Goal: Task Accomplishment & Management: Manage account settings

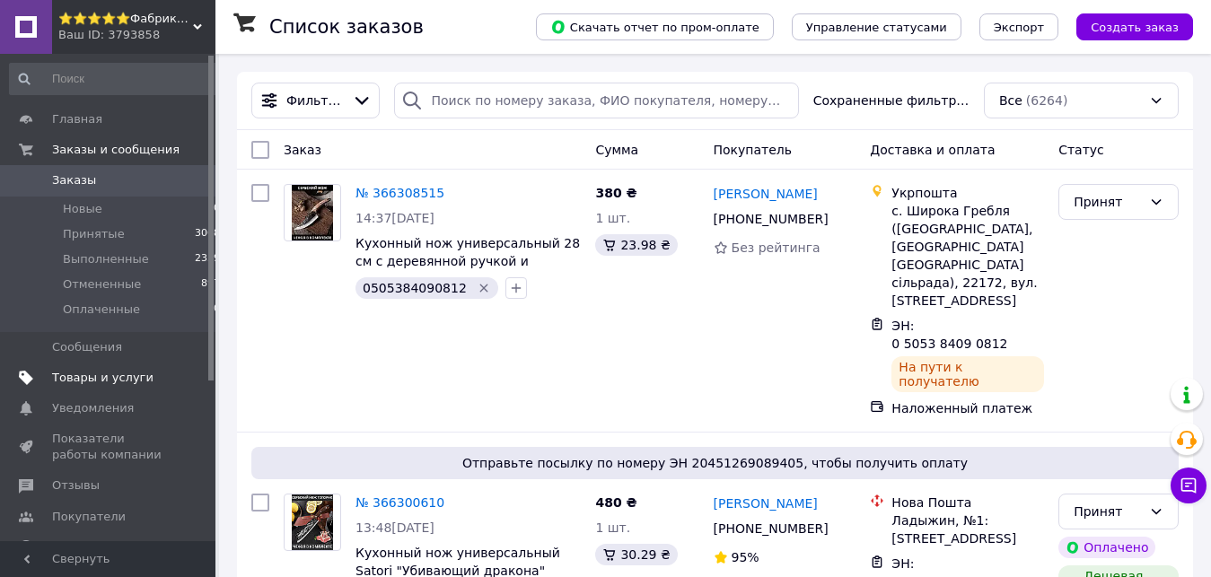
click at [66, 383] on span "Товары и услуги" at bounding box center [102, 378] width 101 height 16
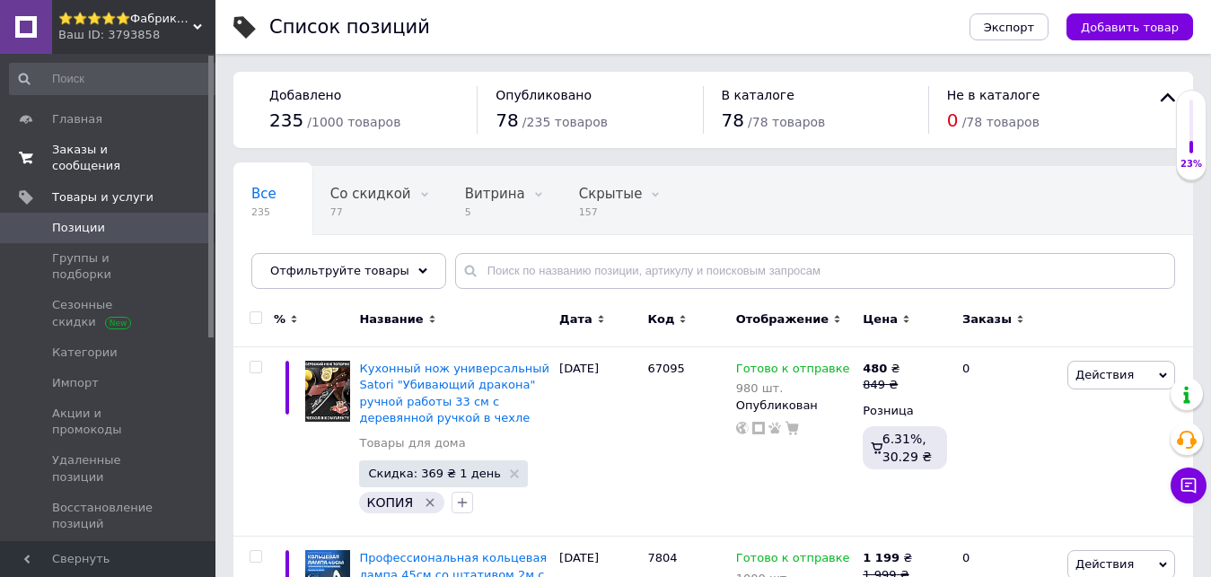
click at [123, 149] on span "Заказы и сообщения" at bounding box center [109, 158] width 114 height 32
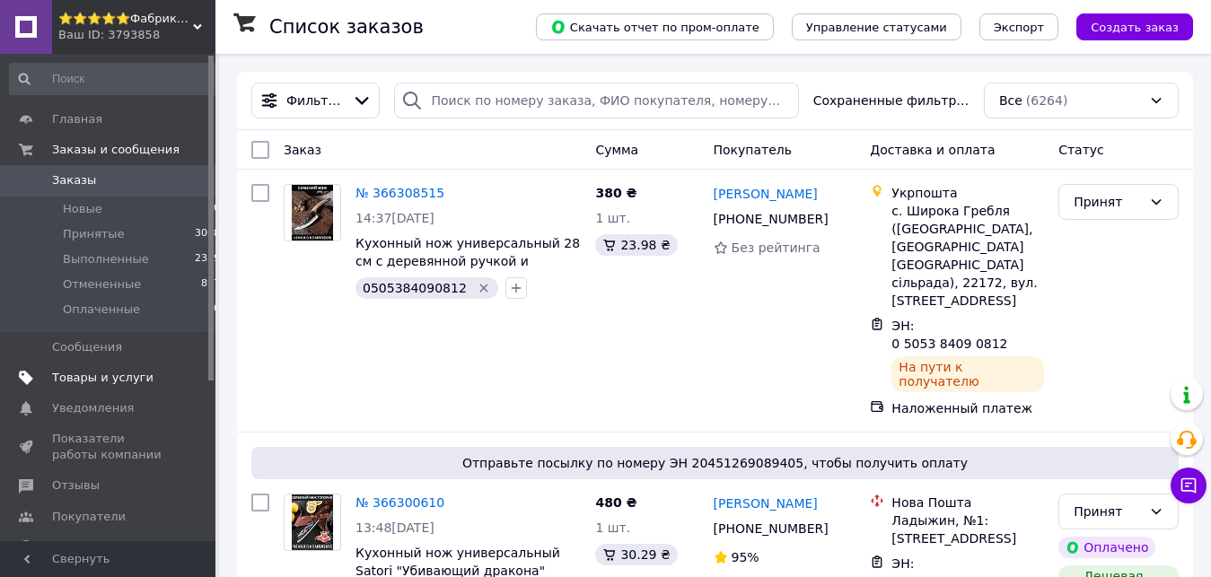
click at [156, 368] on link "Товары и услуги" at bounding box center [115, 378] width 231 height 31
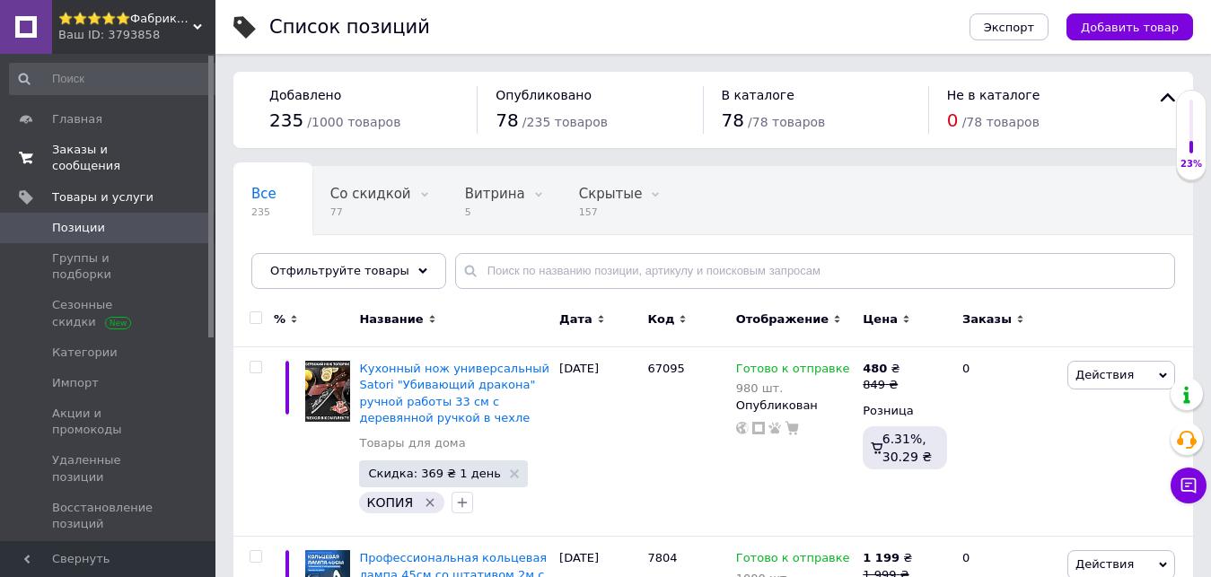
click at [156, 153] on span "Заказы и сообщения" at bounding box center [109, 158] width 114 height 32
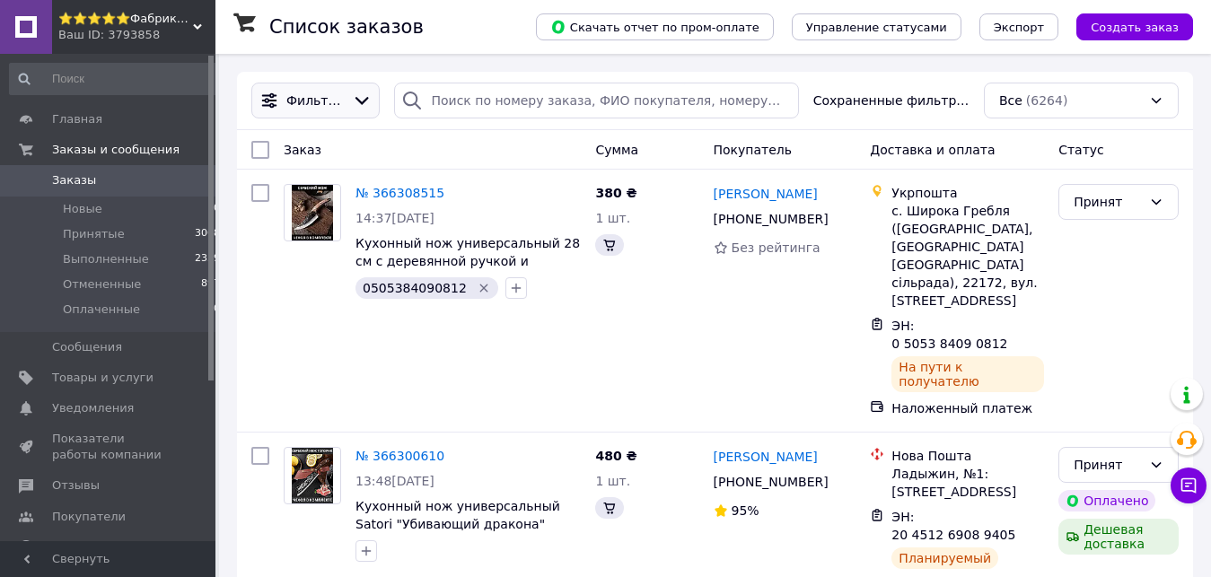
click at [339, 108] on div "Фильтры" at bounding box center [316, 101] width 66 height 18
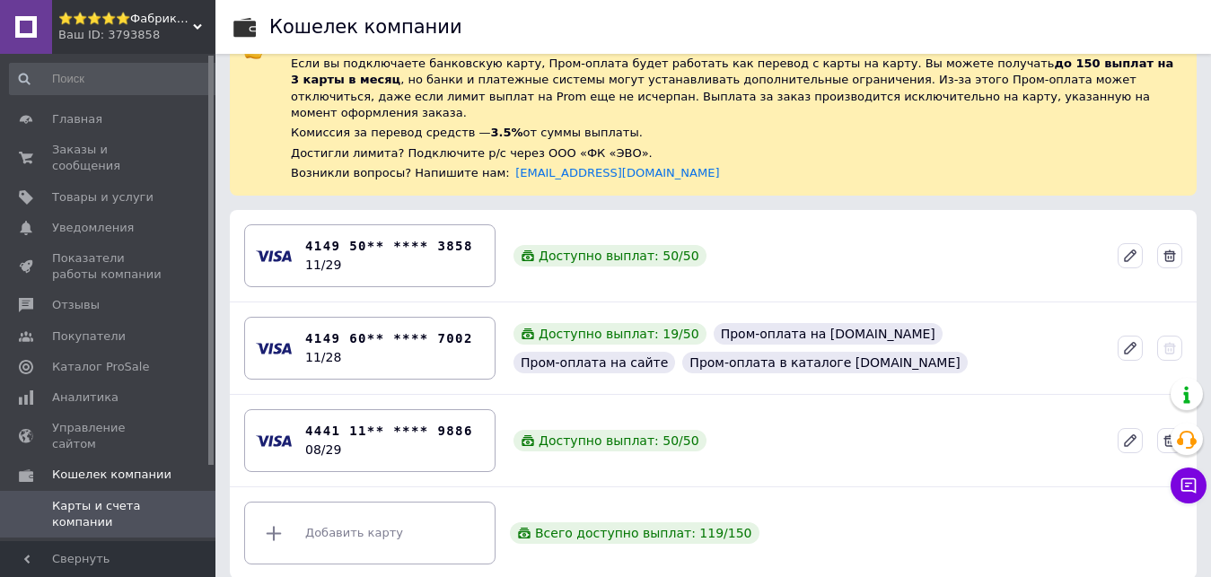
click at [164, 36] on div "Ваш ID: 3793858" at bounding box center [136, 35] width 157 height 16
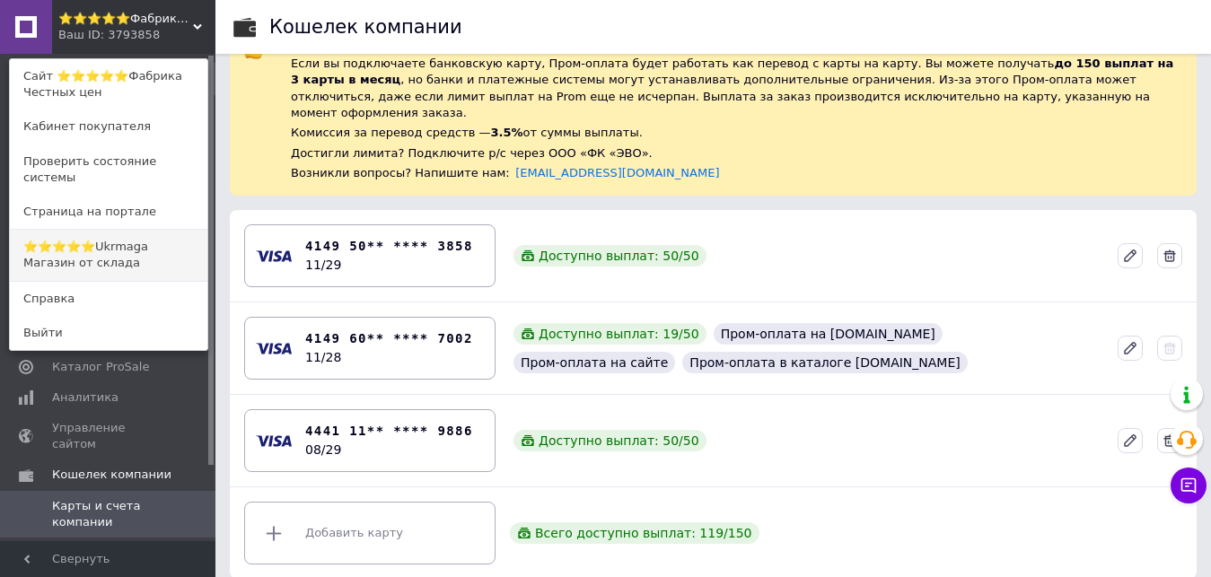
click at [174, 232] on link "⭐️⭐️⭐️⭐️⭐️Ukrmaga Магазин от склада" at bounding box center [108, 255] width 197 height 50
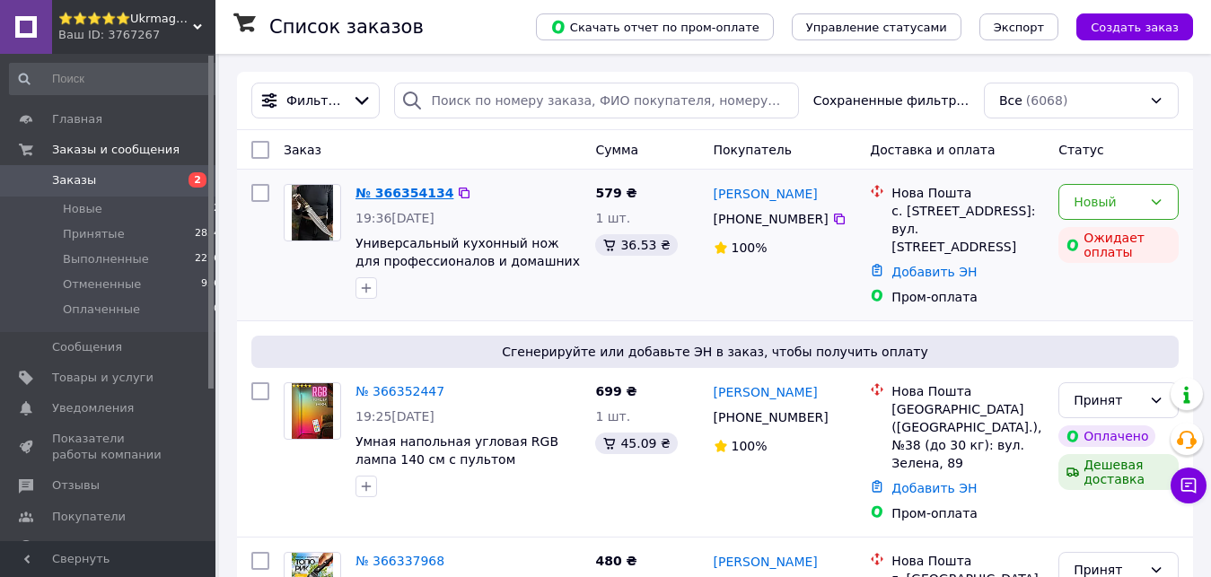
click at [417, 195] on link "№ 366354134" at bounding box center [404, 193] width 98 height 14
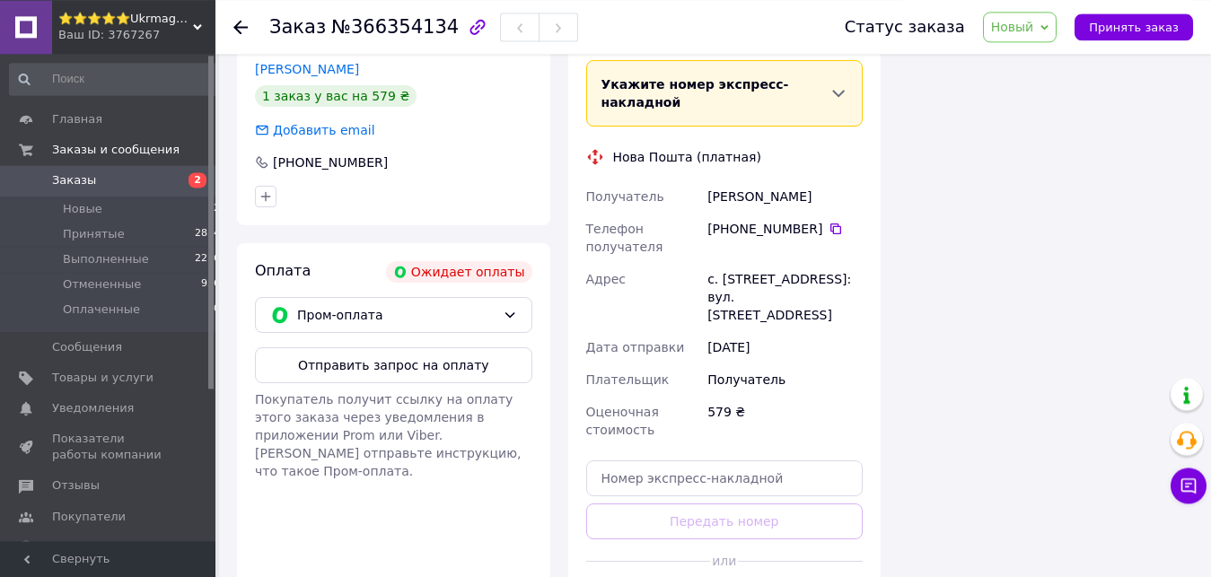
scroll to position [567, 0]
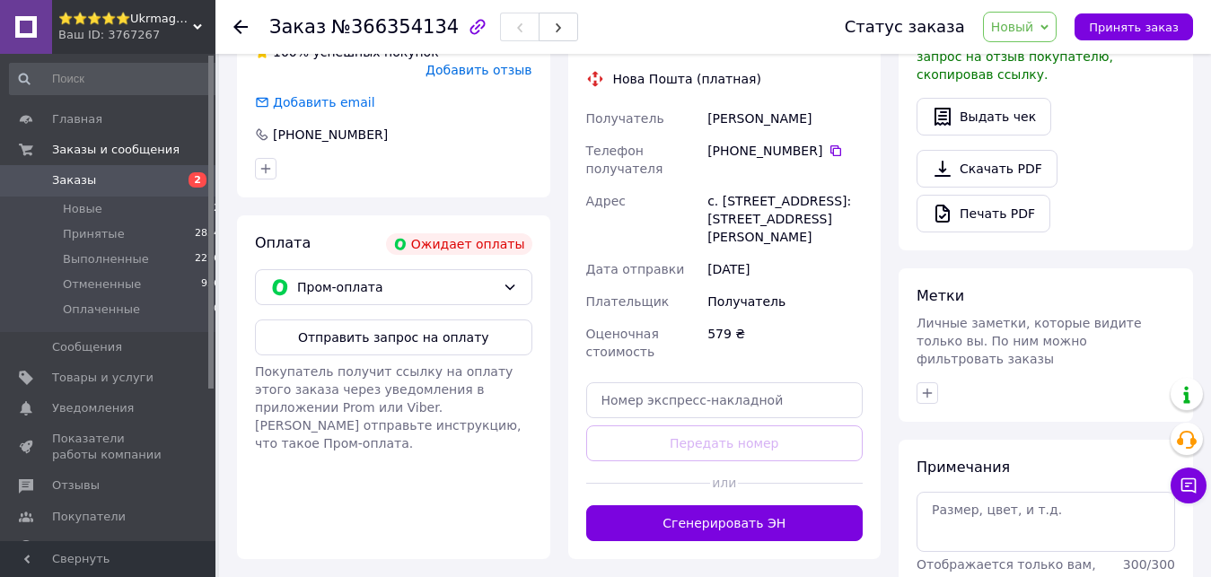
click at [428, 274] on div "Оплата Ожидает оплаты Пром-оплата Отправить запрос на оплату Покупатель получит…" at bounding box center [393, 387] width 313 height 344
click at [433, 319] on button "Отправить запрос на оплату" at bounding box center [393, 337] width 277 height 36
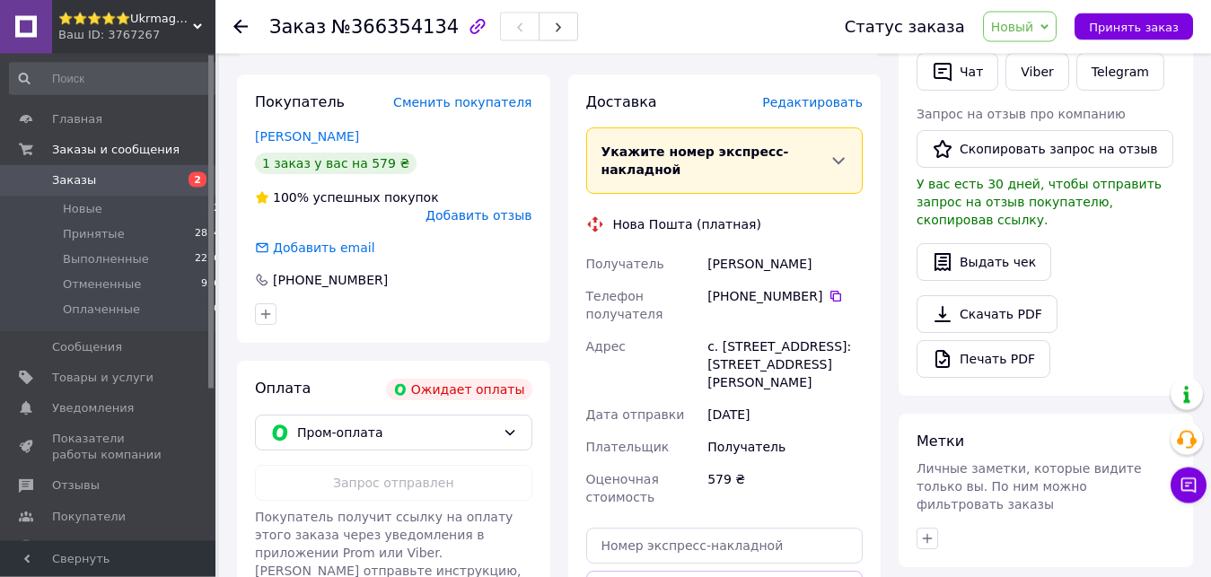
scroll to position [201, 0]
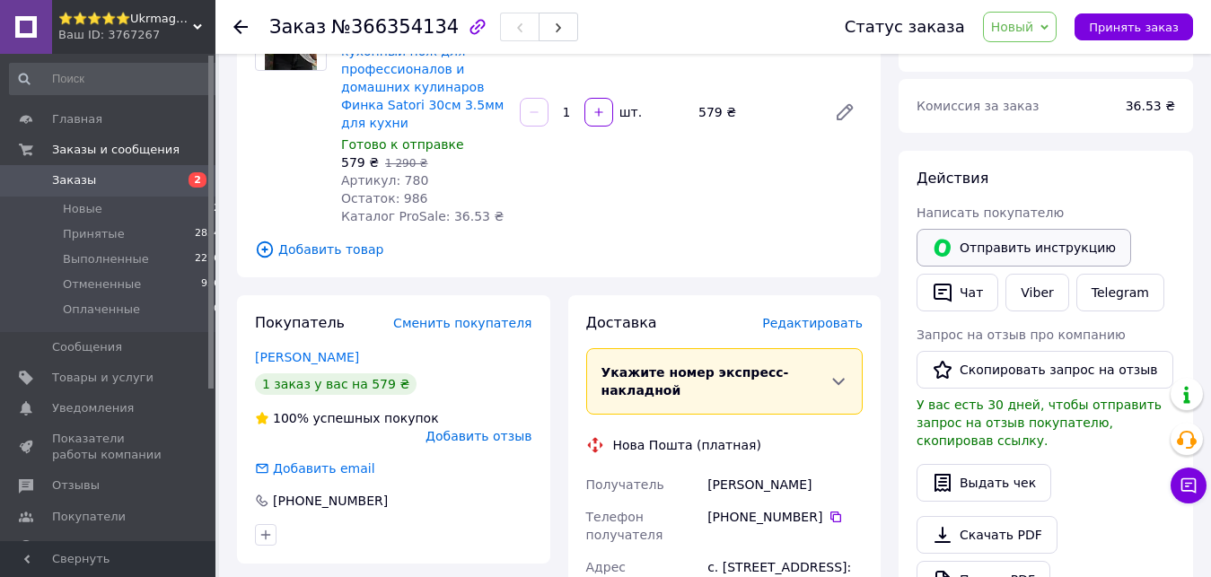
click at [1041, 237] on button "Отправить инструкцию" at bounding box center [1023, 248] width 214 height 38
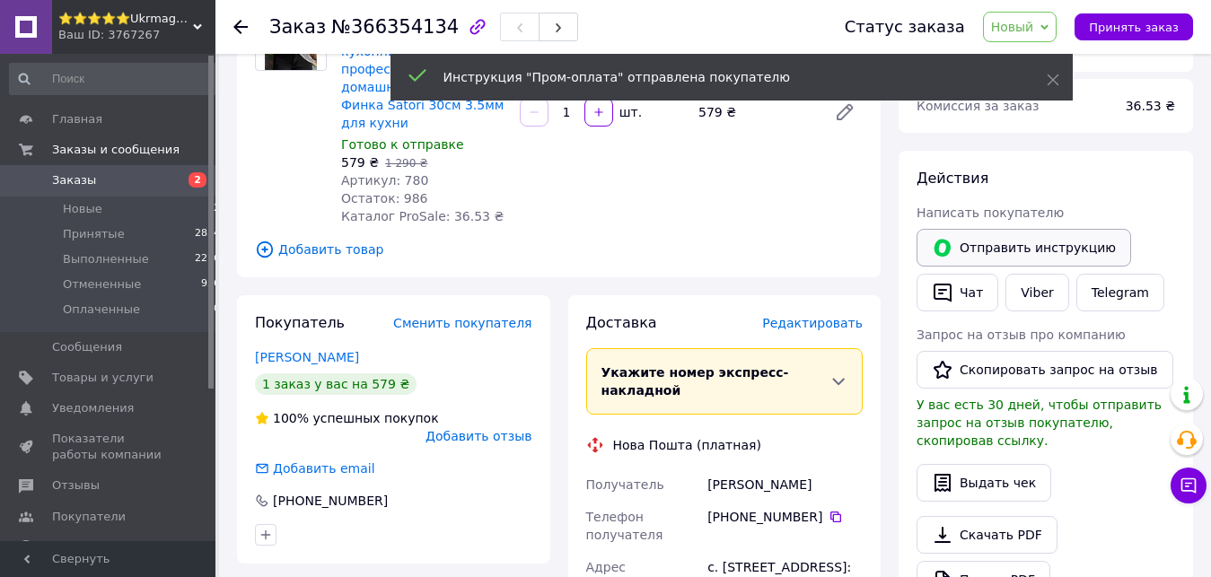
click at [1041, 237] on button "Отправить инструкцию" at bounding box center [1023, 248] width 214 height 38
click at [1032, 398] on span "У вас есть 30 дней, чтобы отправить запрос на отзыв покупателю, скопировав ссыл…" at bounding box center [1038, 423] width 245 height 50
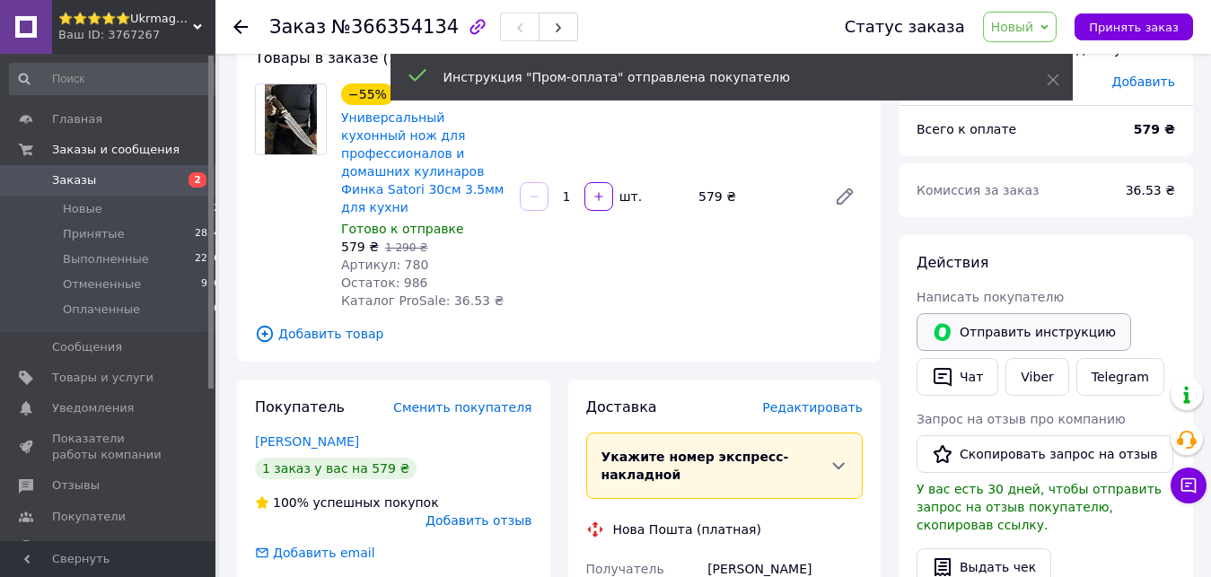
scroll to position [183, 0]
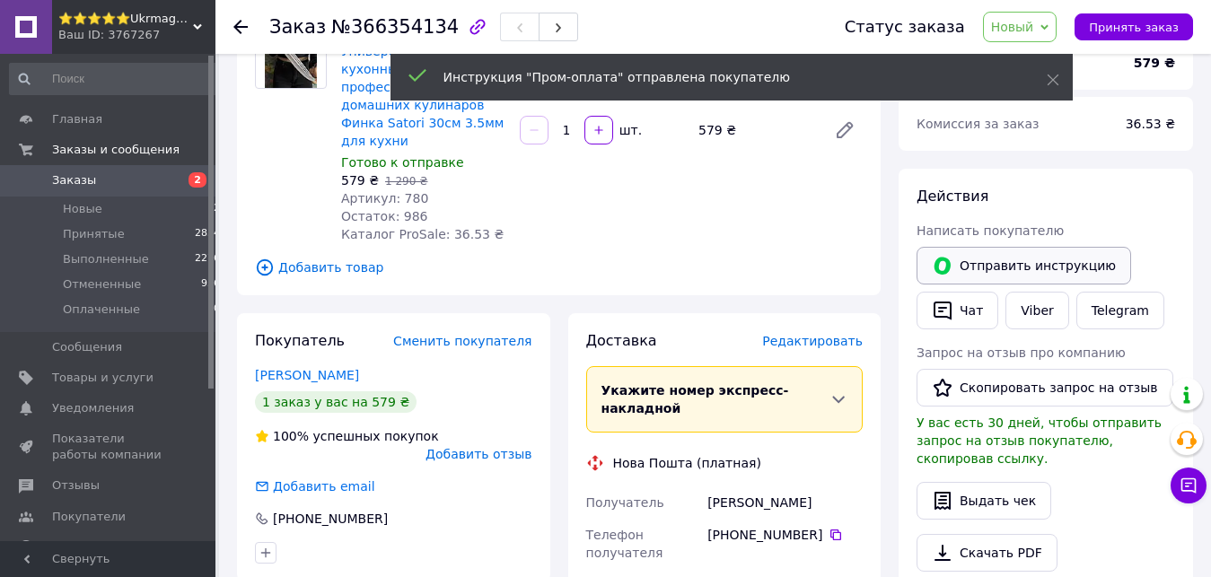
click at [1026, 258] on button "Отправить инструкцию" at bounding box center [1023, 266] width 214 height 38
click at [157, 179] on span "Заказы" at bounding box center [109, 180] width 114 height 16
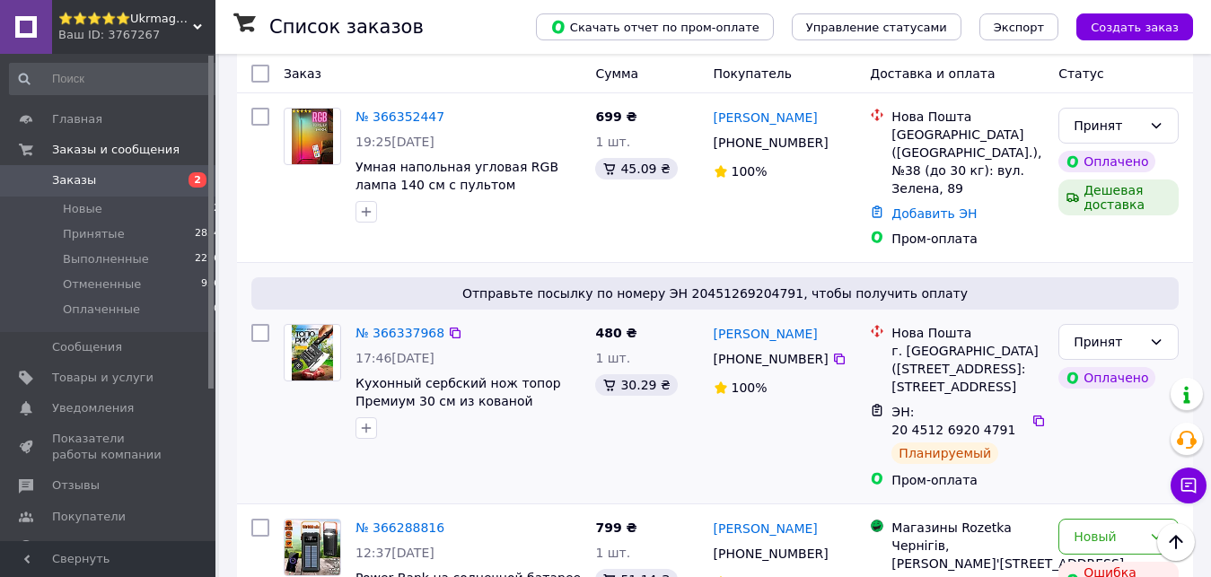
scroll to position [183, 0]
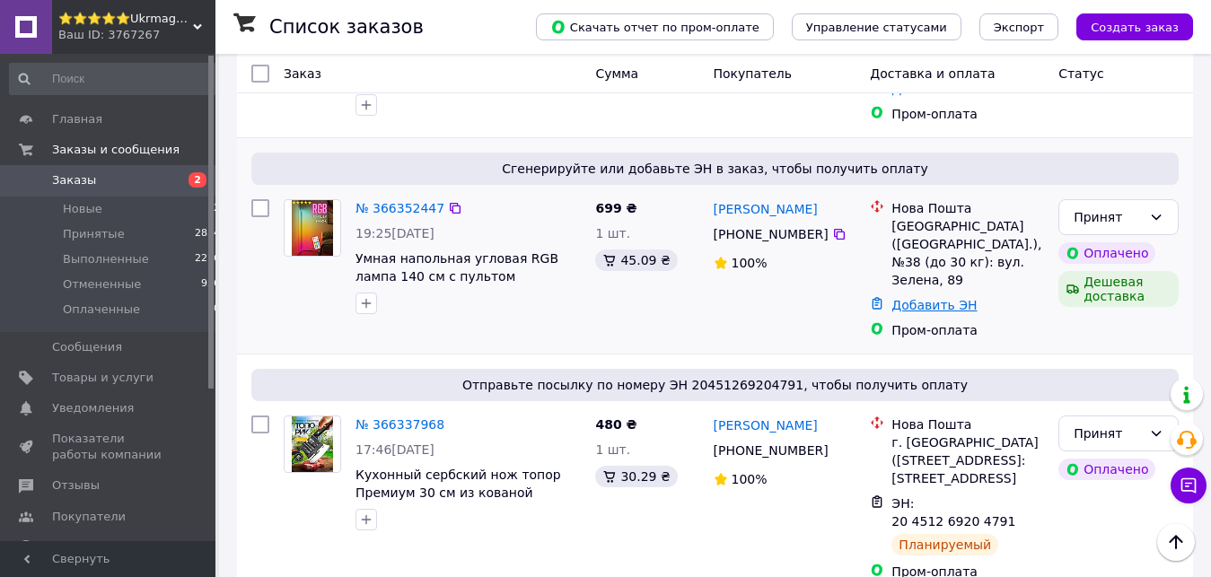
click at [919, 298] on link "Добавить ЭН" at bounding box center [933, 305] width 85 height 14
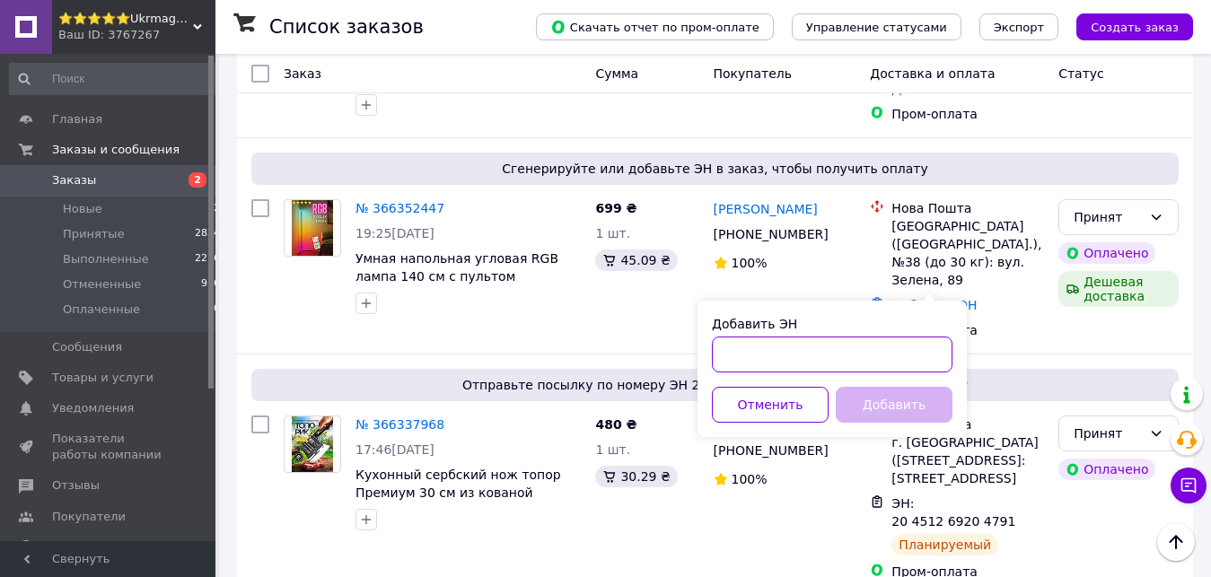
click at [807, 350] on input "Добавить ЭН" at bounding box center [832, 355] width 241 height 36
type input "20451269246211"
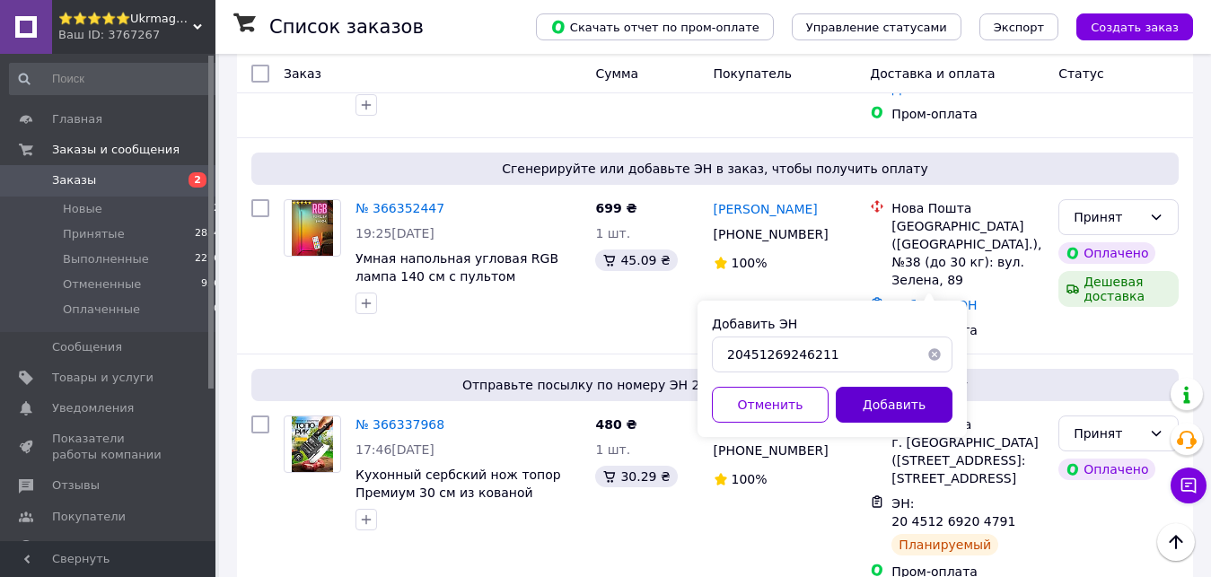
click at [900, 394] on button "Добавить" at bounding box center [894, 405] width 117 height 36
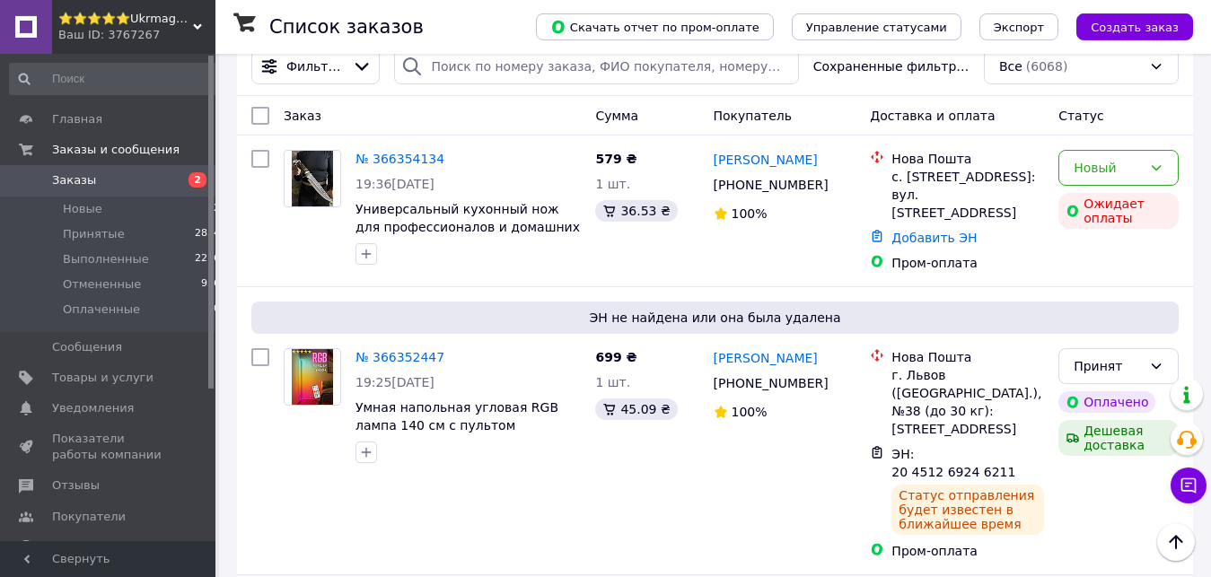
scroll to position [0, 0]
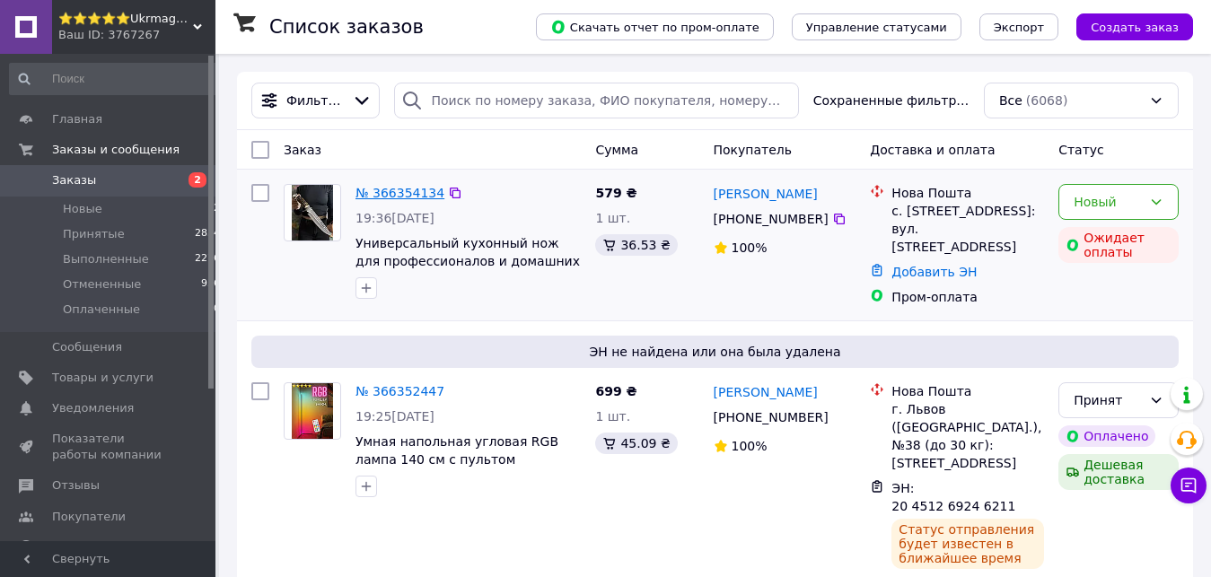
click at [428, 196] on link "№ 366354134" at bounding box center [399, 193] width 89 height 14
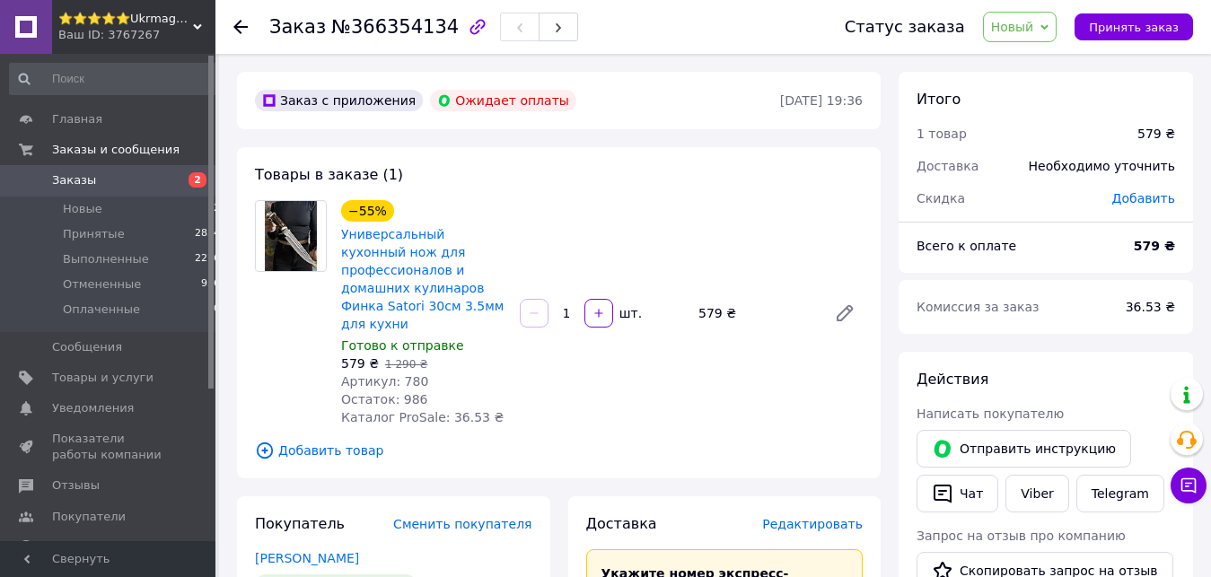
click at [109, 172] on link "Заказы 2" at bounding box center [115, 180] width 231 height 31
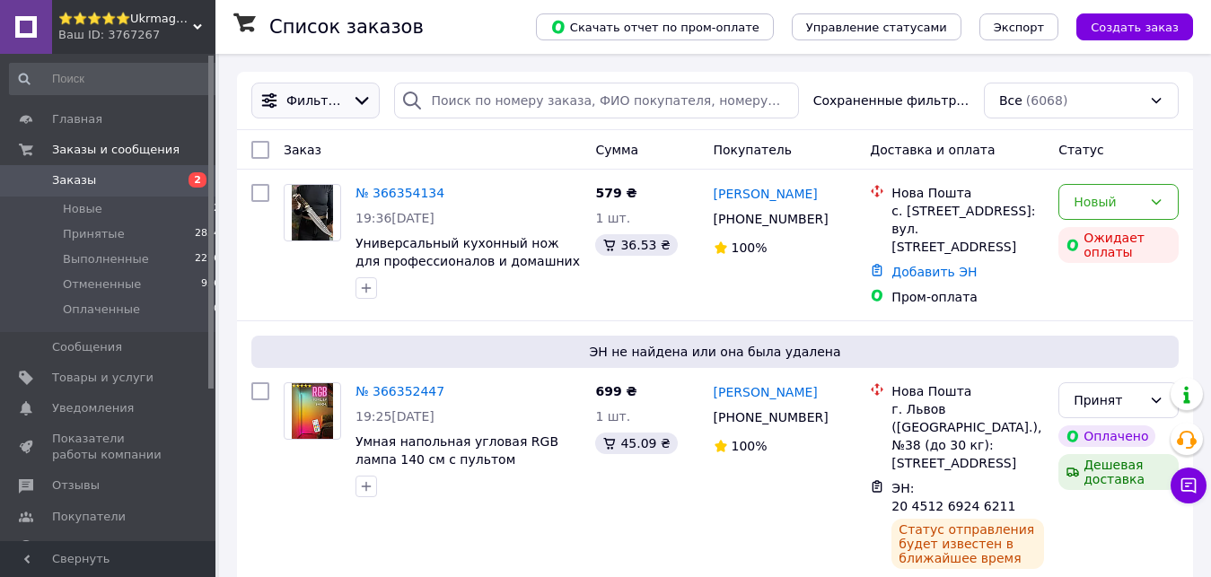
click at [357, 100] on icon at bounding box center [362, 101] width 20 height 20
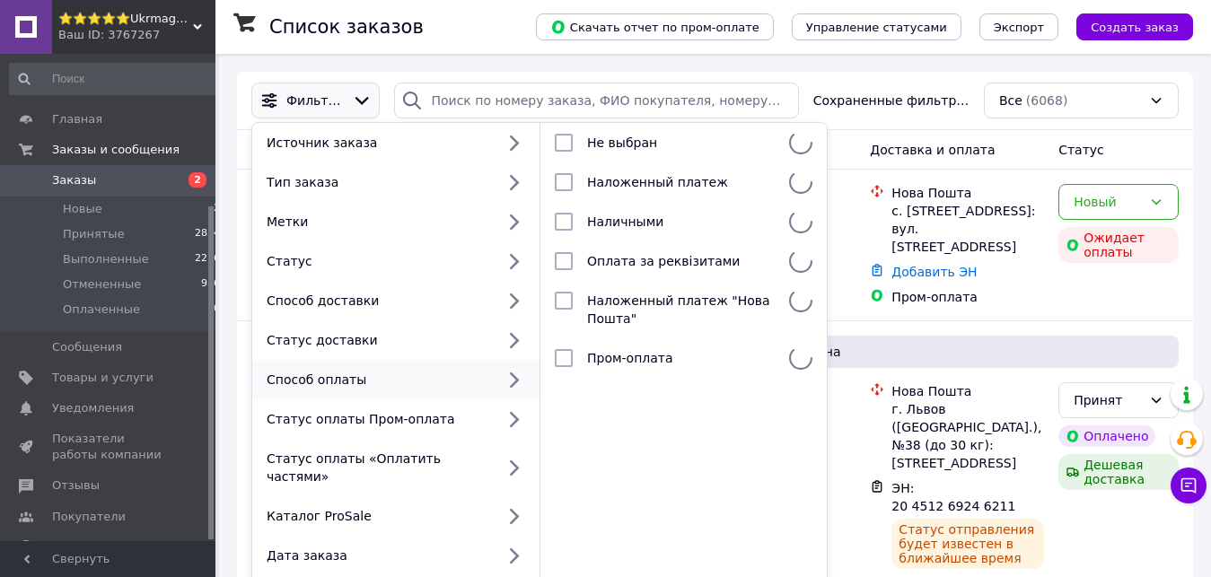
scroll to position [223, 0]
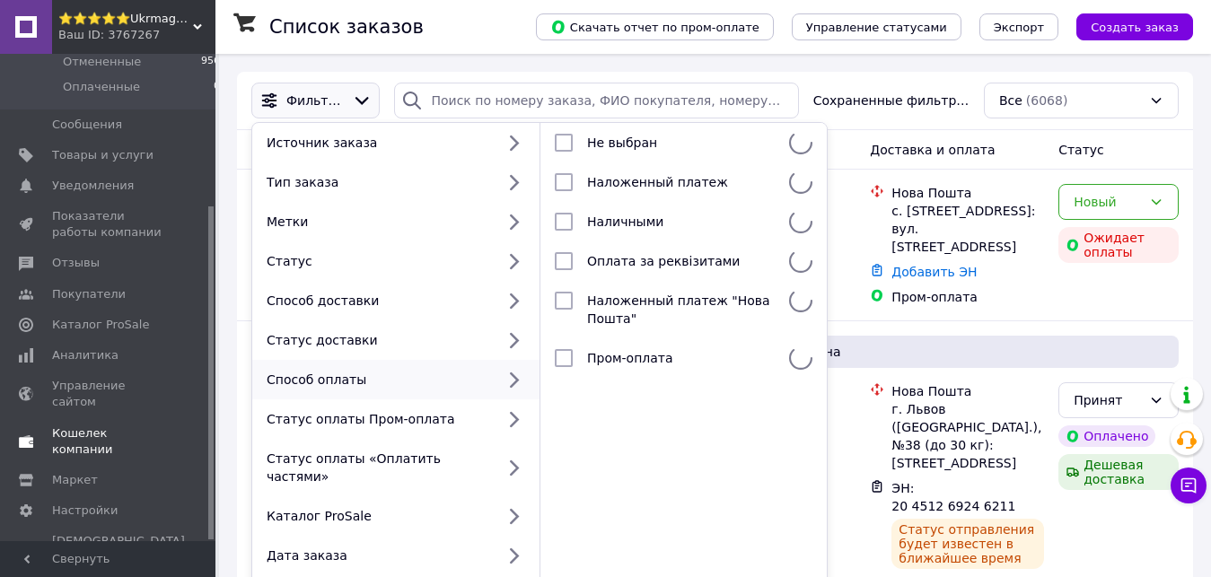
click at [144, 425] on span "Кошелек компании" at bounding box center [109, 441] width 114 height 32
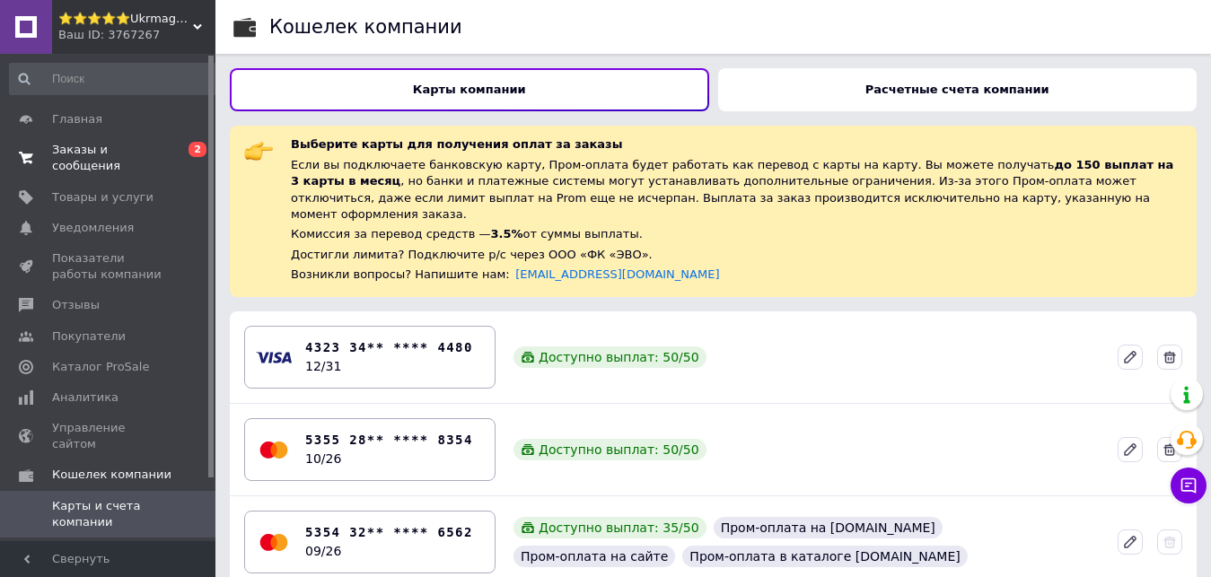
click at [144, 156] on span "Заказы и сообщения" at bounding box center [109, 158] width 114 height 32
